Goal: Task Accomplishment & Management: Complete application form

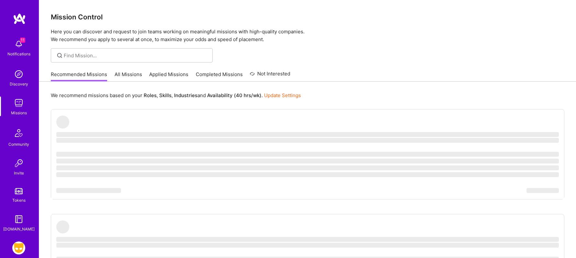
click at [19, 246] on img at bounding box center [18, 247] width 13 height 13
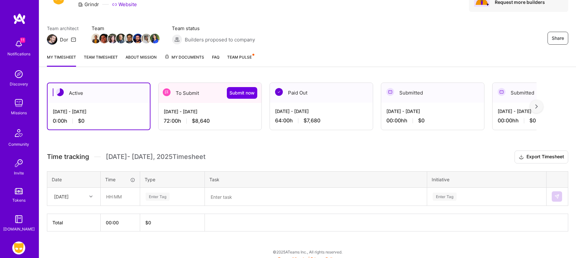
scroll to position [41, 0]
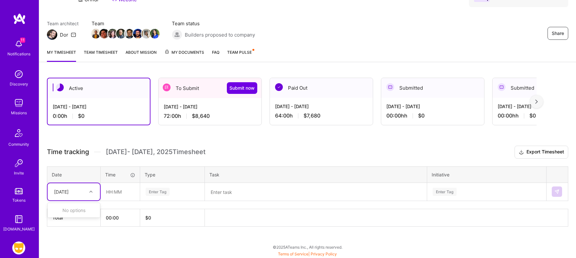
click at [89, 191] on icon at bounding box center [90, 191] width 3 height 3
click at [90, 192] on icon at bounding box center [90, 191] width 3 height 3
click at [237, 111] on div "[DATE] - [DATE] 72:00 h $8,640" at bounding box center [210, 111] width 103 height 27
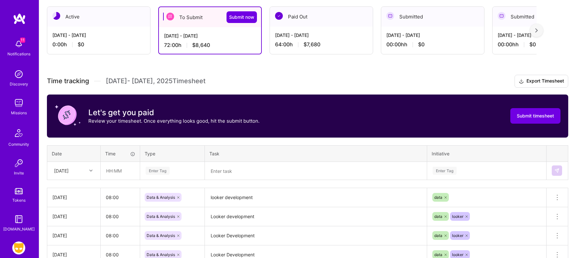
scroll to position [116, 0]
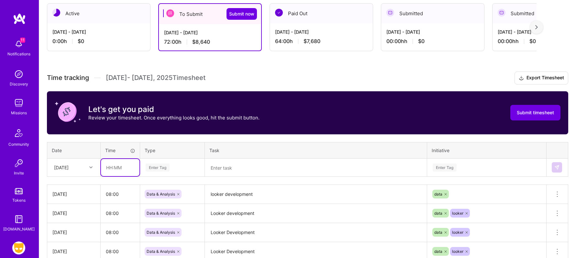
click at [126, 167] on input "text" at bounding box center [120, 167] width 39 height 17
type input "08:00"
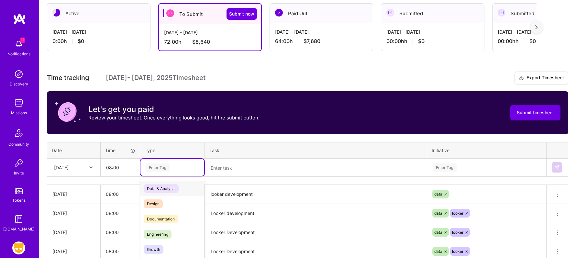
scroll to position [136, 0]
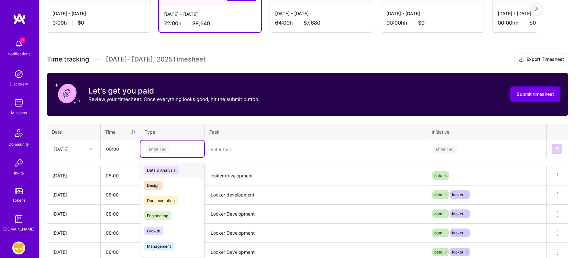
click at [159, 157] on div "option Data & Analysis focused, 0 of 2. 17 results available. Use Up and Down t…" at bounding box center [172, 148] width 64 height 17
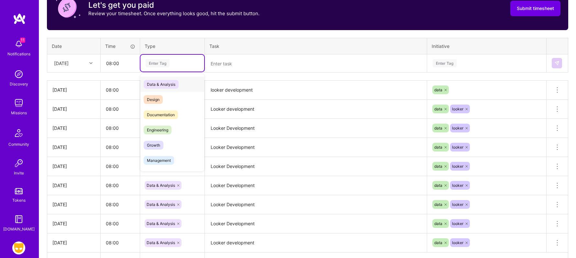
scroll to position [221, 0]
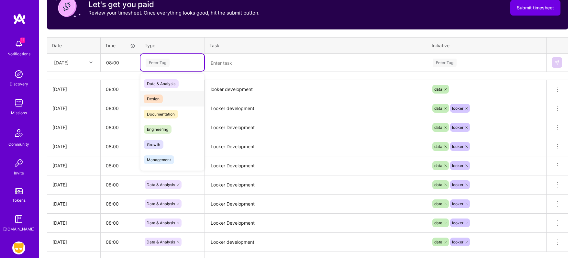
click at [161, 100] on span "Design" at bounding box center [153, 99] width 19 height 9
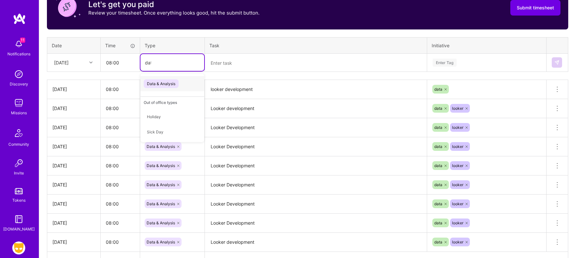
type input "data"
click at [176, 82] on span "Data & Analysis" at bounding box center [161, 83] width 35 height 9
click at [240, 57] on textarea at bounding box center [316, 62] width 221 height 17
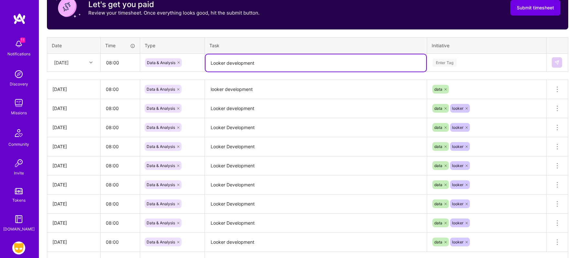
type textarea "Looker development"
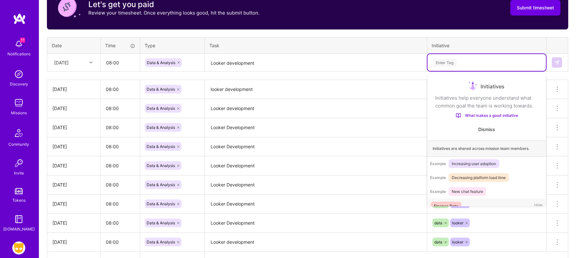
click at [449, 63] on div "Enter Tag" at bounding box center [445, 63] width 24 height 10
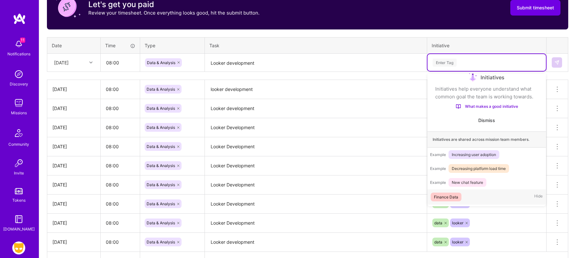
scroll to position [11, 0]
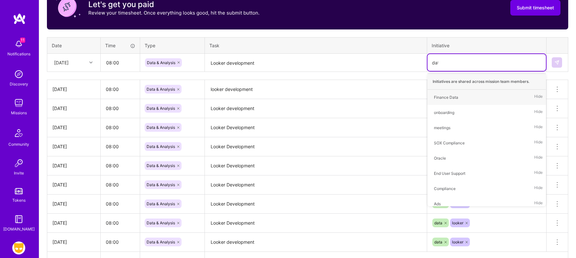
type input "data"
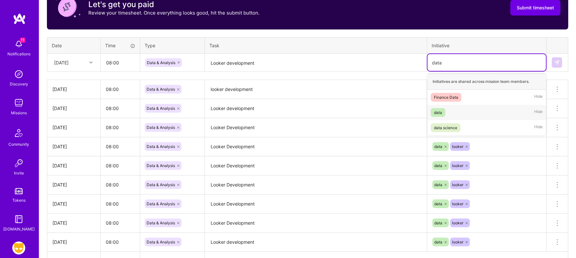
click at [440, 113] on div "data" at bounding box center [438, 112] width 8 height 7
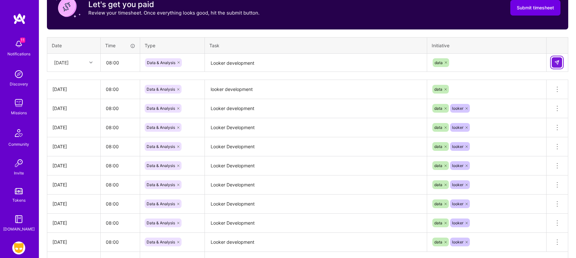
click at [556, 61] on img at bounding box center [557, 62] width 5 height 5
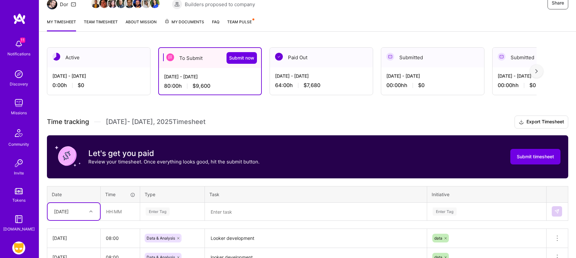
scroll to position [53, 0]
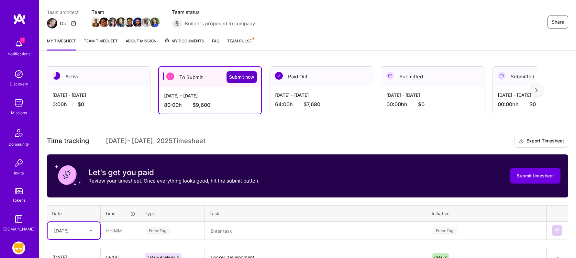
click at [246, 75] on span "Submit now" at bounding box center [241, 77] width 25 height 6
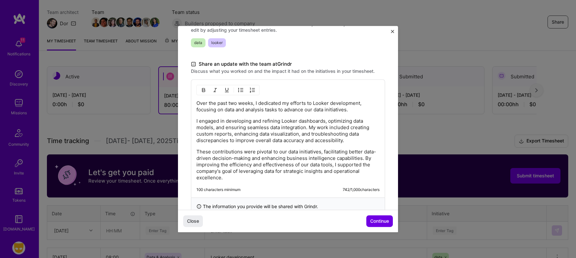
scroll to position [167, 0]
drag, startPoint x: 325, startPoint y: 122, endPoint x: 307, endPoint y: 128, distance: 18.8
click at [308, 128] on p "I engaged in developing and refining Looker dashboards, optimizing data models,…" at bounding box center [287, 131] width 183 height 26
click at [263, 127] on p "I engaged in developing and refining Looker dashboards and updating snowflake t…" at bounding box center [287, 131] width 183 height 26
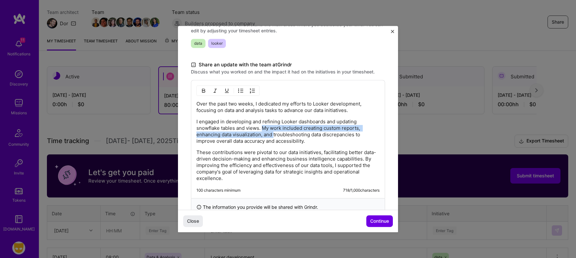
drag, startPoint x: 263, startPoint y: 127, endPoint x: 274, endPoint y: 134, distance: 12.7
click at [274, 134] on p "I engaged in developing and refining Looker dashboards and updating snowflake t…" at bounding box center [287, 131] width 183 height 26
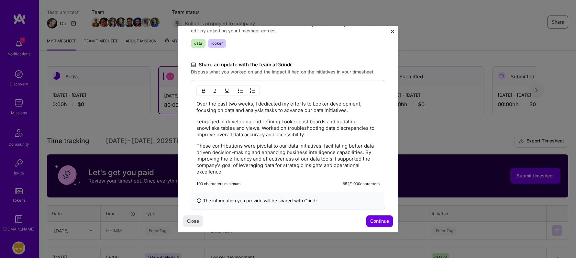
drag, startPoint x: 196, startPoint y: 145, endPoint x: 248, endPoint y: 172, distance: 59.2
click at [252, 174] on div "Over the past two weeks, I dedicated my efforts to Looker development, focusing…" at bounding box center [288, 136] width 194 height 112
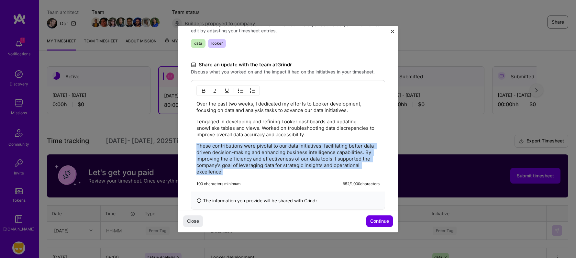
drag, startPoint x: 197, startPoint y: 146, endPoint x: 264, endPoint y: 178, distance: 74.9
click at [264, 178] on div "Over the past two weeks, I dedicated my efforts to Looker development, focusing…" at bounding box center [288, 136] width 194 height 112
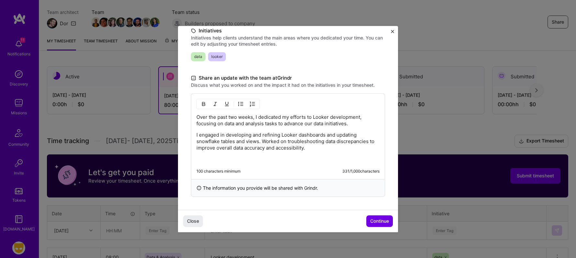
scroll to position [153, 0]
click at [387, 224] on span "Continue" at bounding box center [379, 221] width 19 height 6
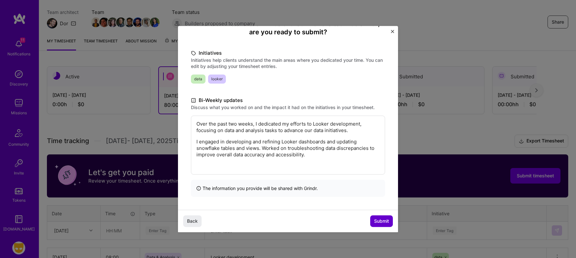
scroll to position [66, 0]
click at [383, 221] on span "Submit" at bounding box center [381, 221] width 15 height 6
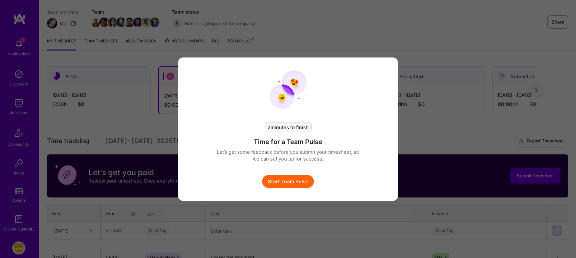
click at [297, 181] on button "Start Team Pulse" at bounding box center [288, 181] width 52 height 13
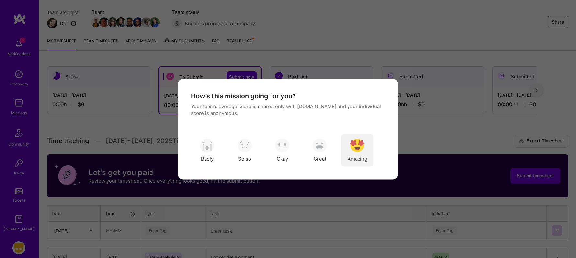
click at [366, 148] on div "Amazing" at bounding box center [357, 150] width 32 height 32
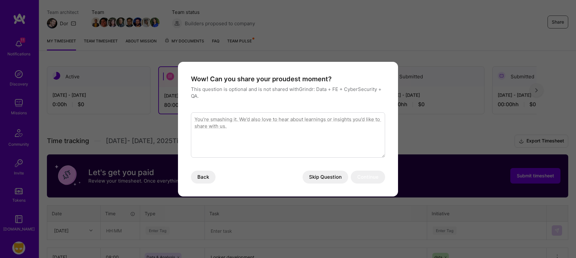
click at [320, 177] on button "Skip Question" at bounding box center [326, 177] width 46 height 13
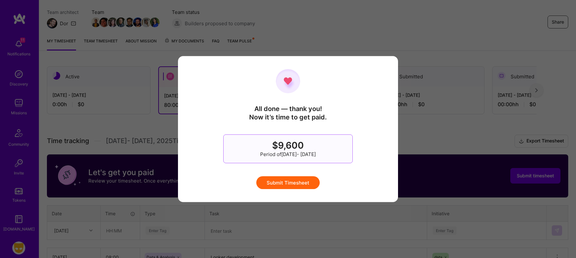
click at [296, 184] on button "Submit Timesheet" at bounding box center [287, 182] width 63 height 13
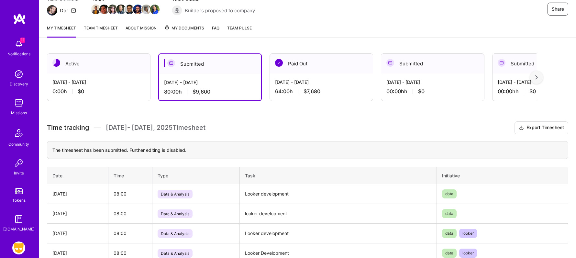
scroll to position [0, 0]
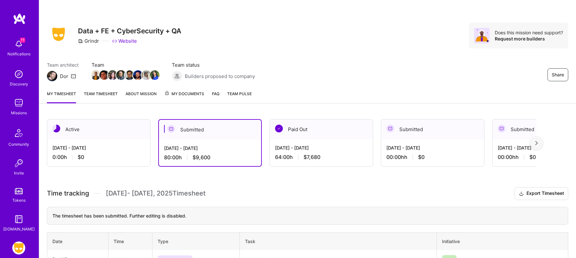
click at [20, 75] on img at bounding box center [18, 74] width 13 height 13
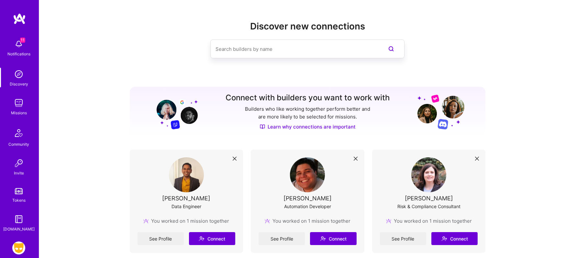
click at [19, 78] on img at bounding box center [18, 74] width 13 height 13
click at [19, 45] on img at bounding box center [18, 44] width 13 height 13
